Goal: Task Accomplishment & Management: Manage account settings

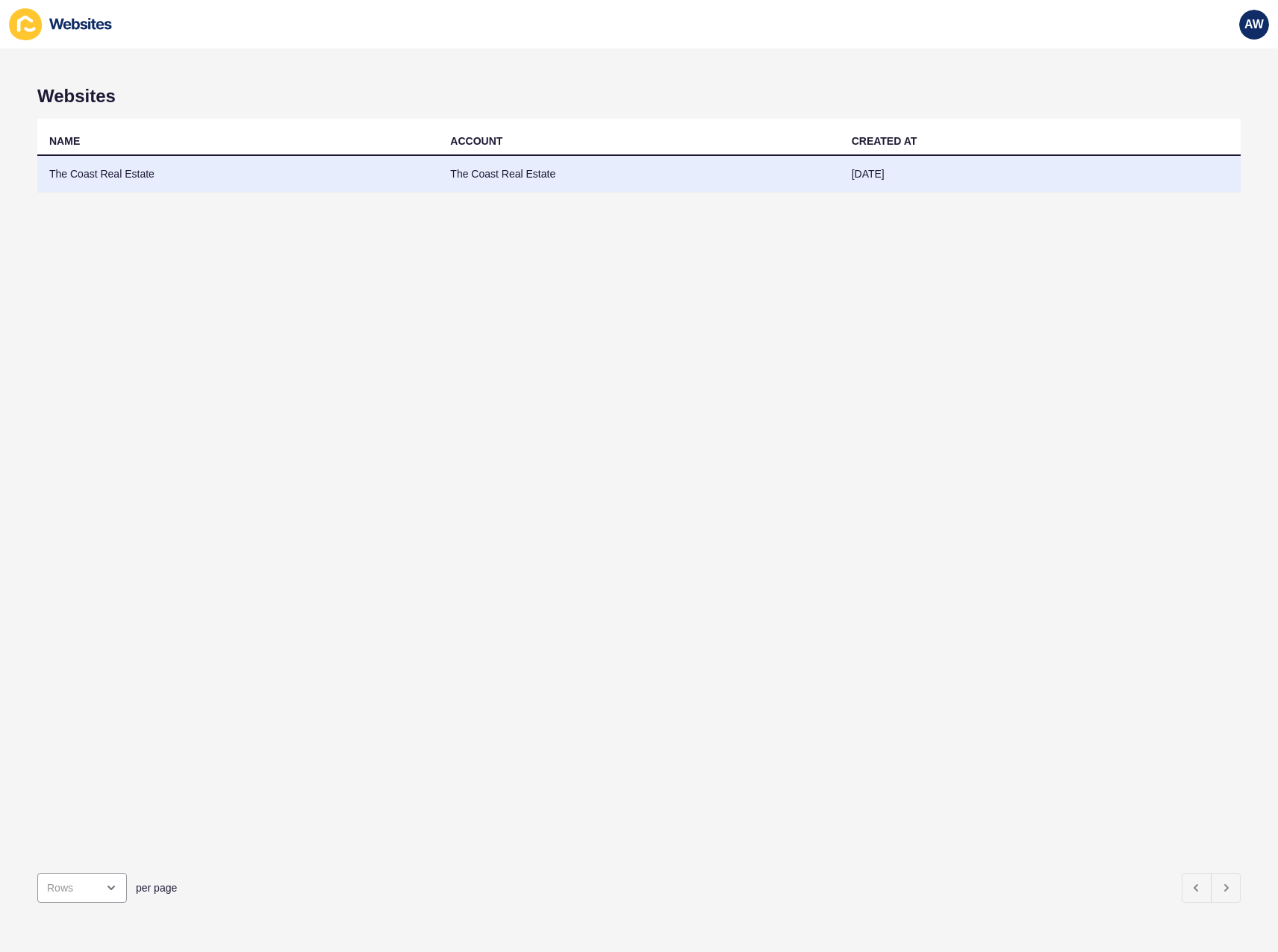
click at [257, 180] on td "The Coast Real Estate" at bounding box center [238, 175] width 401 height 37
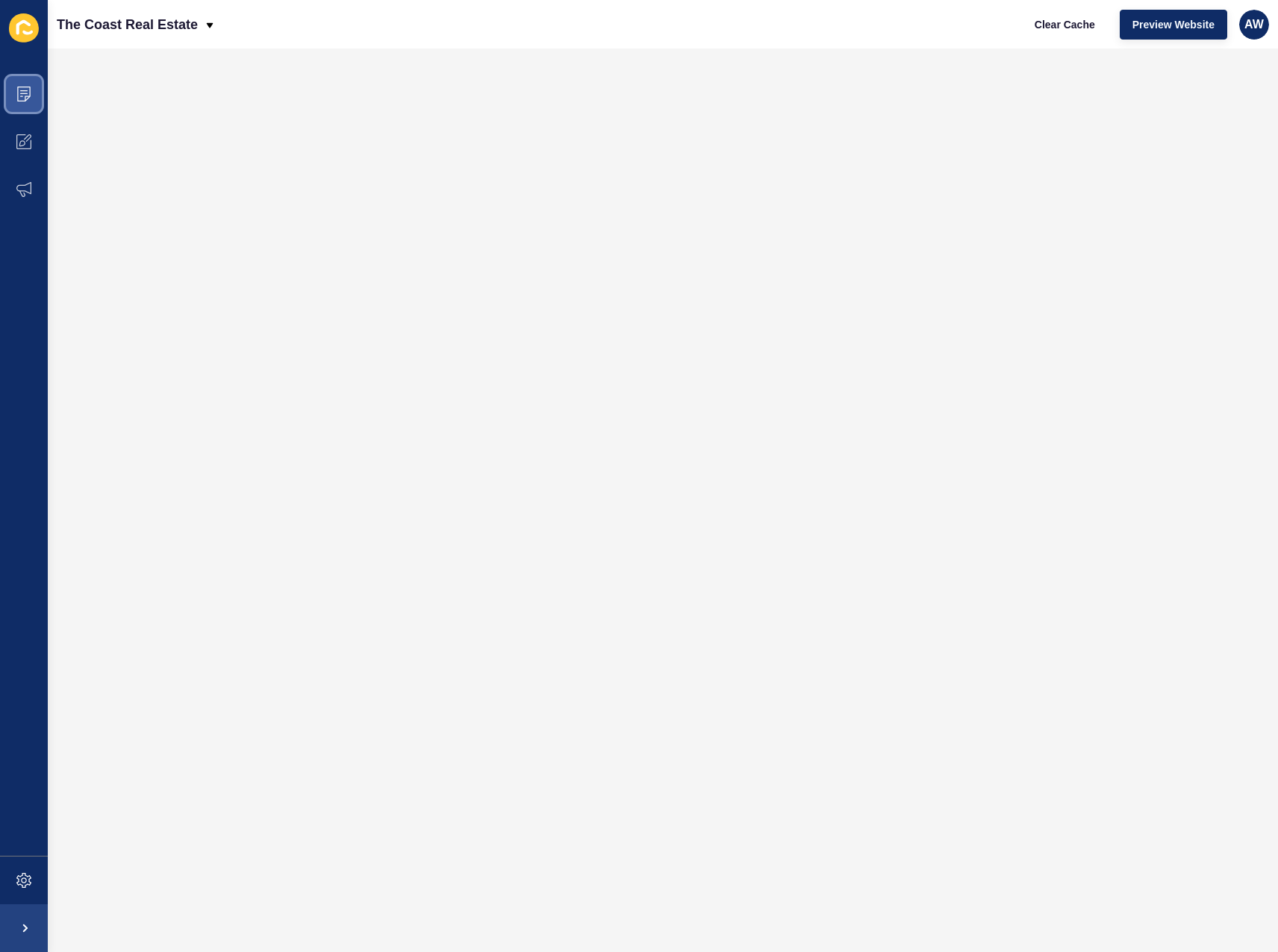
click at [30, 105] on span at bounding box center [24, 94] width 48 height 48
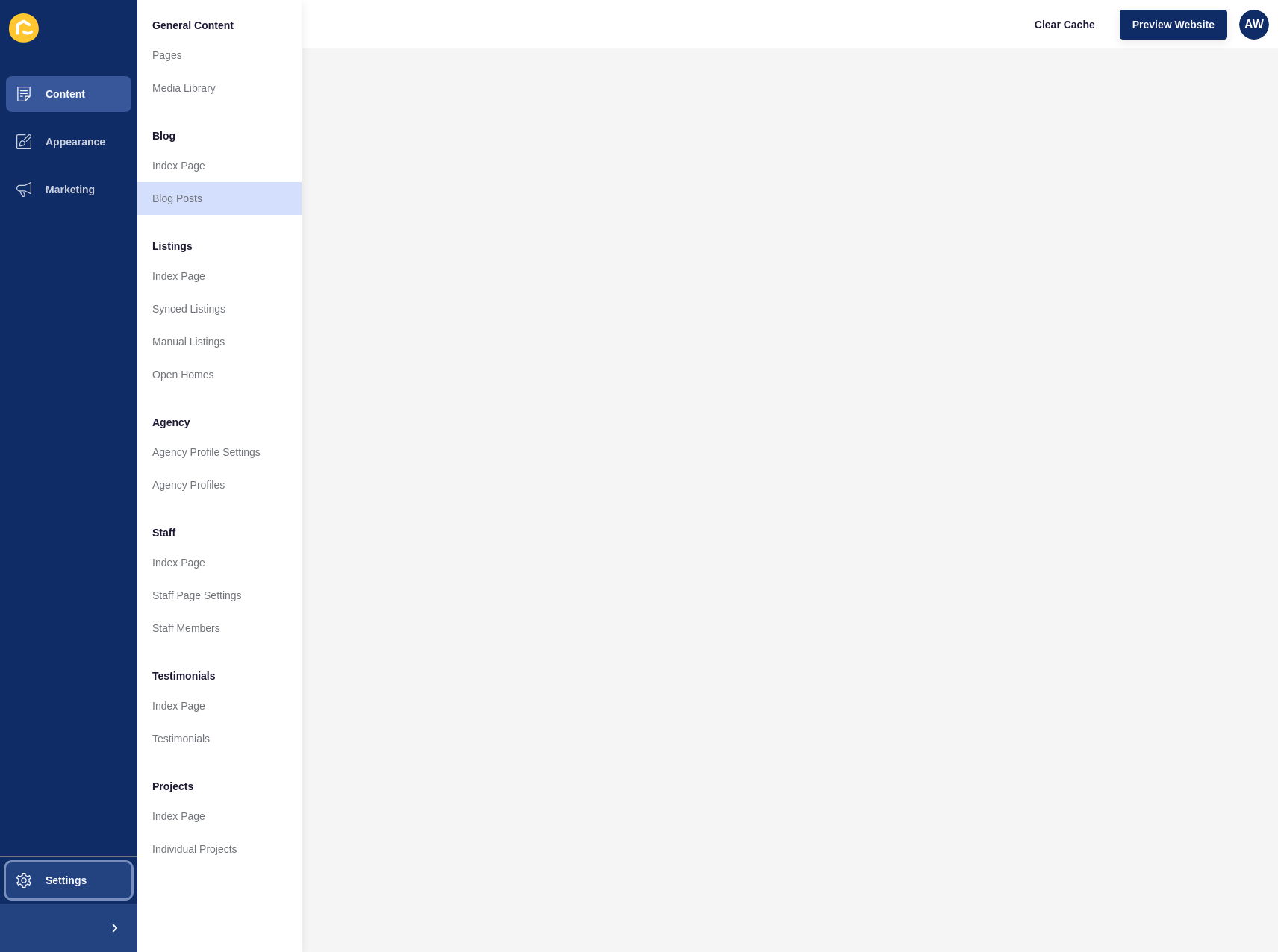
click at [59, 866] on button "Settings" at bounding box center [69, 881] width 137 height 48
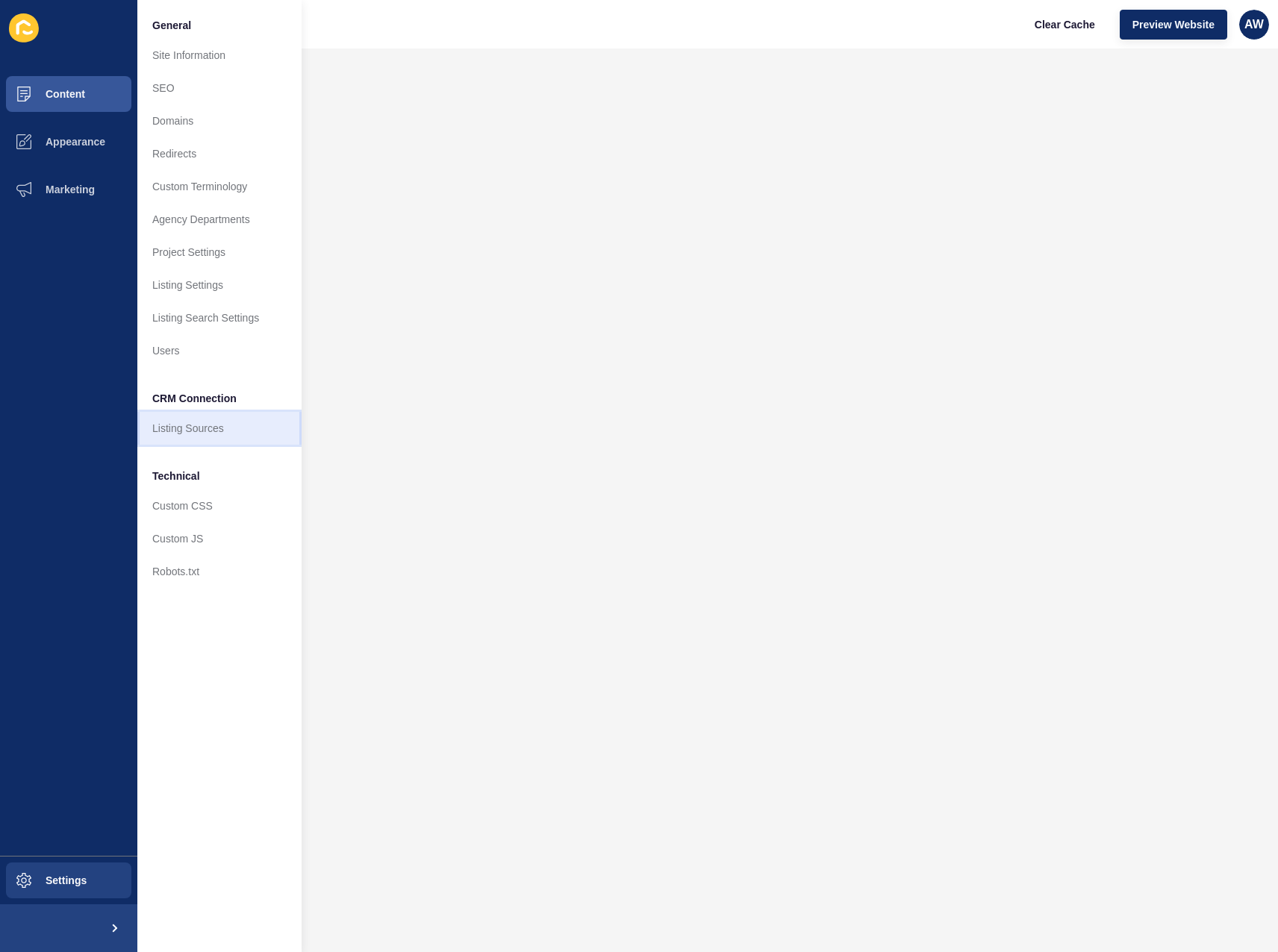
click at [190, 427] on link "Listing Sources" at bounding box center [219, 428] width 164 height 33
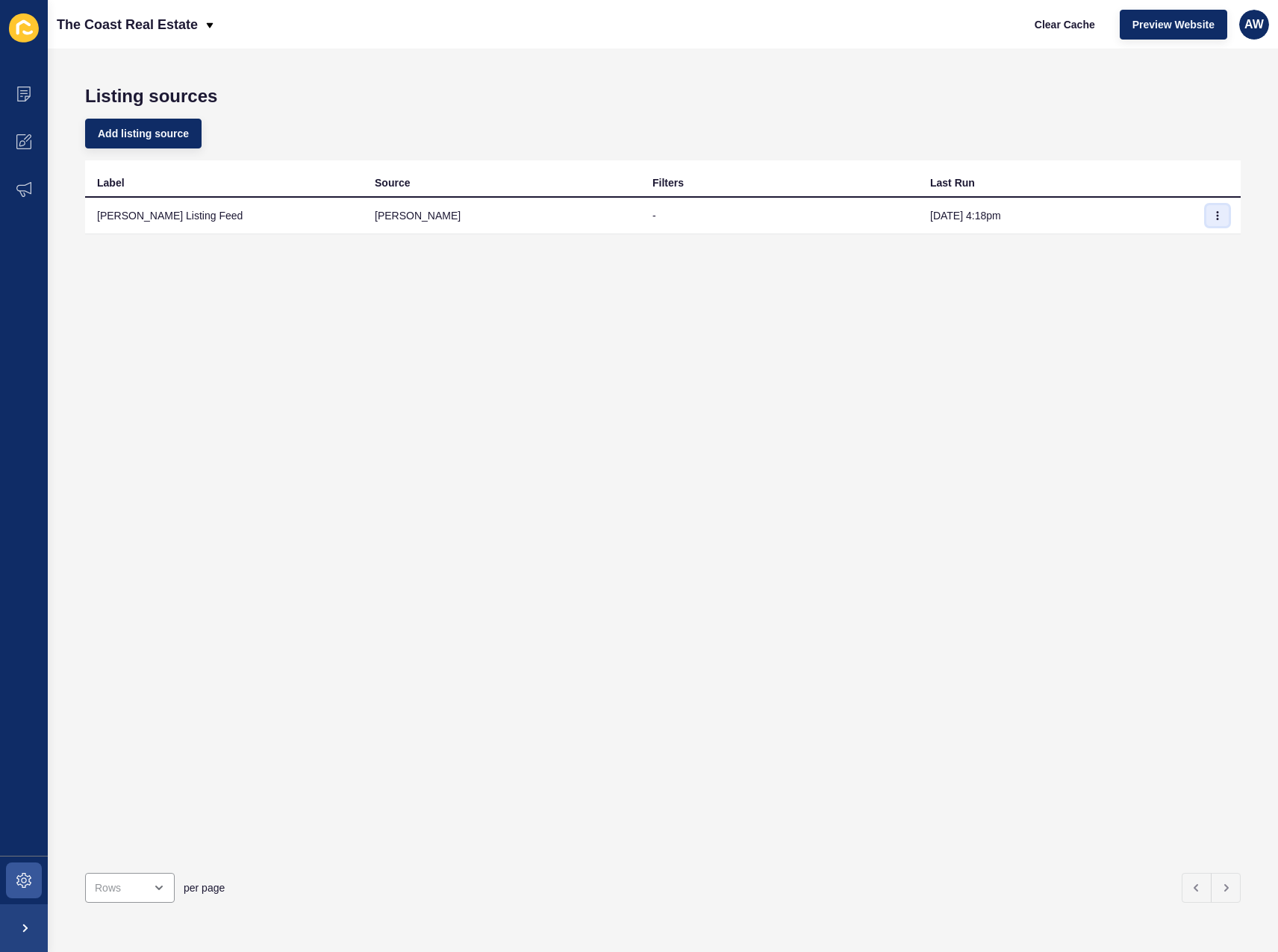
click at [1209, 210] on button "button" at bounding box center [1217, 215] width 22 height 21
click at [1149, 239] on link "Sync now" at bounding box center [1165, 245] width 104 height 33
click at [1082, 29] on span "Clear Cache" at bounding box center [1065, 25] width 60 height 15
click at [1088, 21] on span "Clear Cache" at bounding box center [1065, 25] width 60 height 15
click at [1218, 216] on icon "button" at bounding box center [1218, 216] width 1 height 7
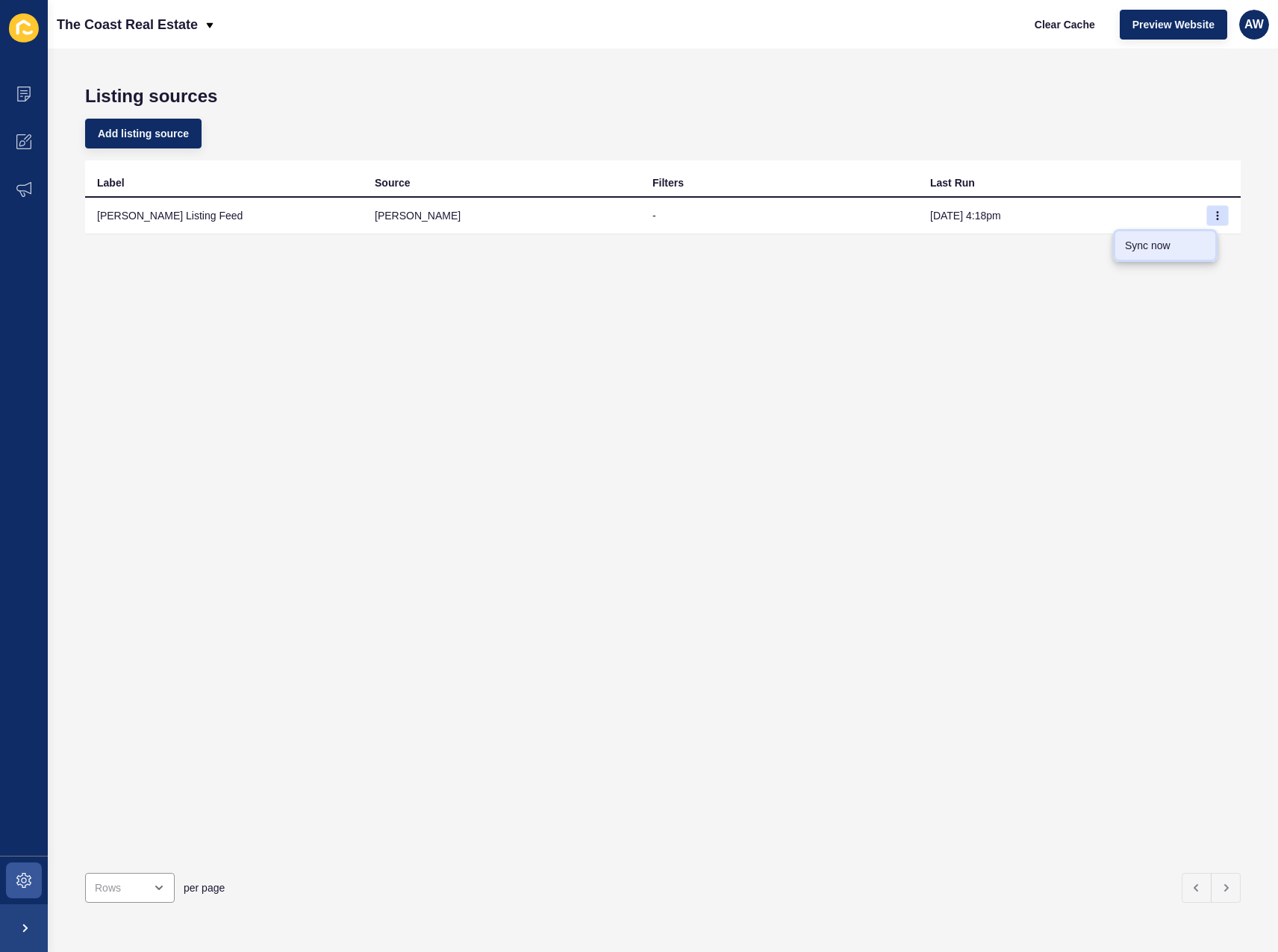
click at [1181, 243] on link "Sync now" at bounding box center [1165, 245] width 104 height 33
click at [1049, 123] on div "Add listing source" at bounding box center [662, 134] width 1155 height 54
click at [1206, 209] on button "button" at bounding box center [1217, 215] width 22 height 21
click at [1089, 156] on div "Add listing source" at bounding box center [662, 134] width 1155 height 54
click at [1074, 26] on span "Clear Cache" at bounding box center [1065, 25] width 60 height 15
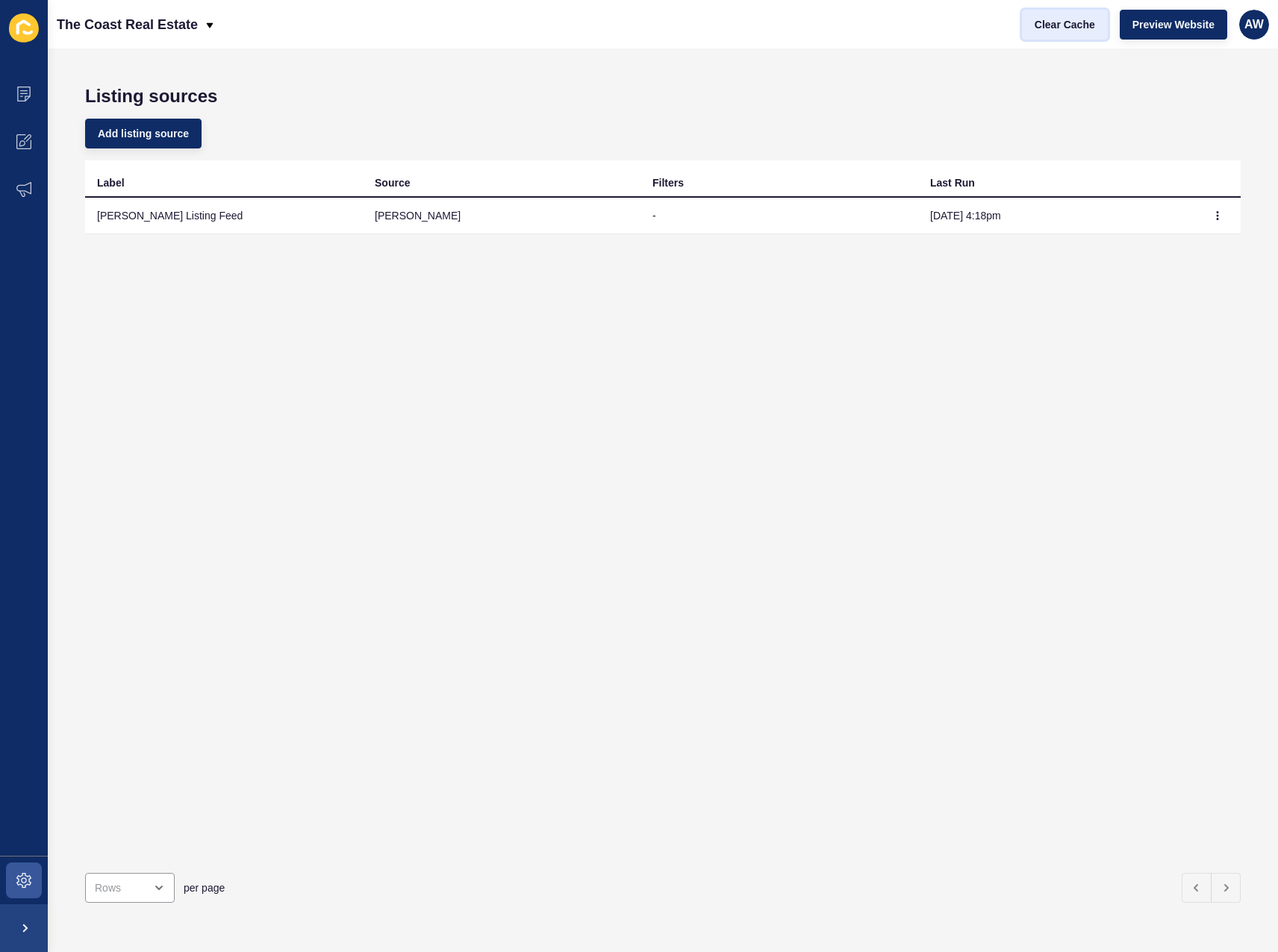
click at [1047, 26] on span "Clear Cache" at bounding box center [1065, 25] width 60 height 15
